Goal: Information Seeking & Learning: Find specific fact

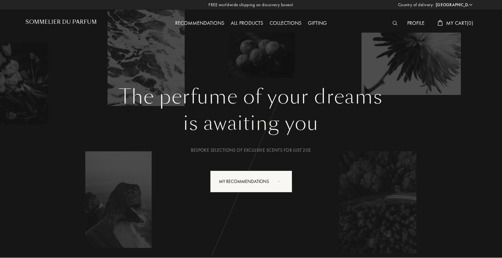
select select "UK"
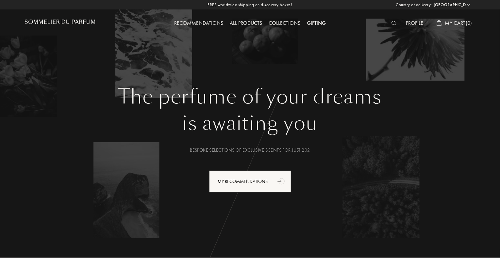
click at [391, 25] on img at bounding box center [393, 23] width 5 height 5
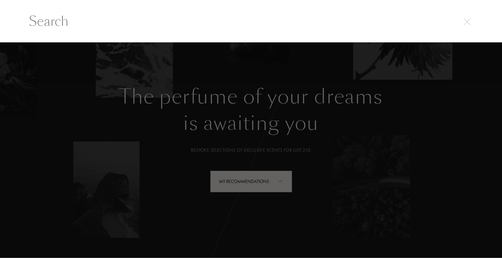
click at [44, 15] on input "text" at bounding box center [251, 21] width 470 height 20
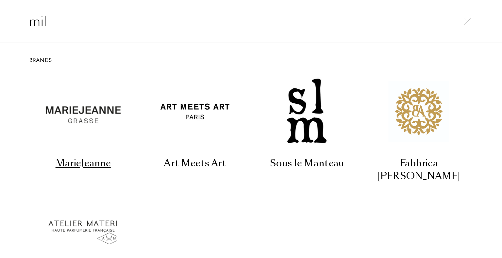
type input "mill"
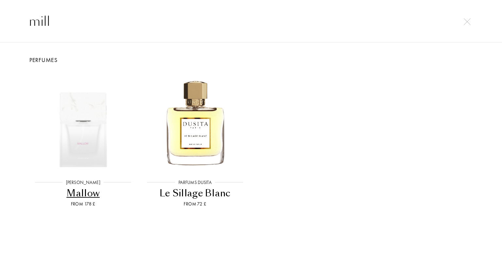
drag, startPoint x: 48, startPoint y: 21, endPoint x: 17, endPoint y: 16, distance: 31.4
click at [17, 16] on input "mill" at bounding box center [251, 21] width 470 height 20
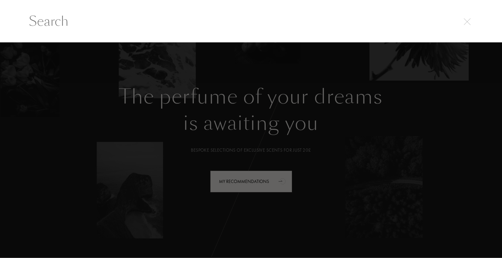
click at [468, 24] on img at bounding box center [467, 21] width 7 height 7
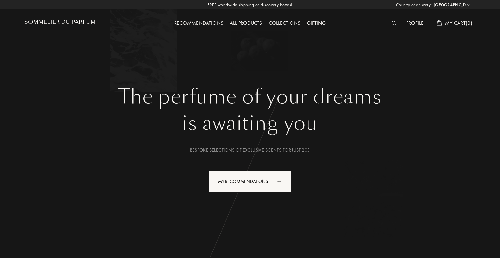
select select "UK"
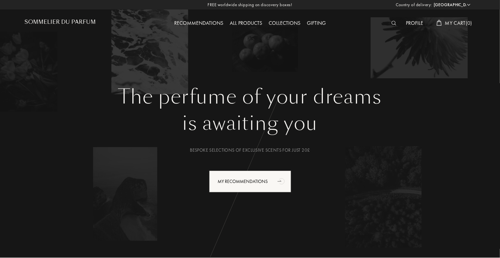
click at [391, 24] on img at bounding box center [393, 23] width 5 height 5
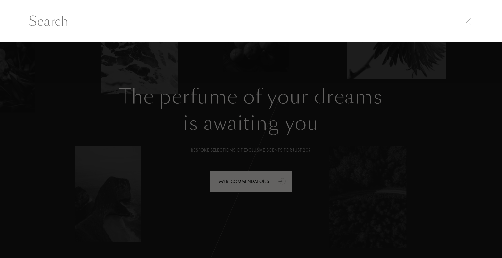
click at [44, 21] on input "text" at bounding box center [251, 21] width 470 height 20
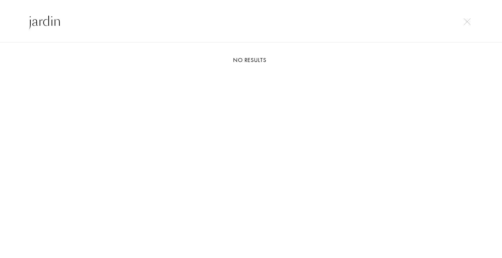
type input "jardin"
